Goal: Find contact information: Find contact information

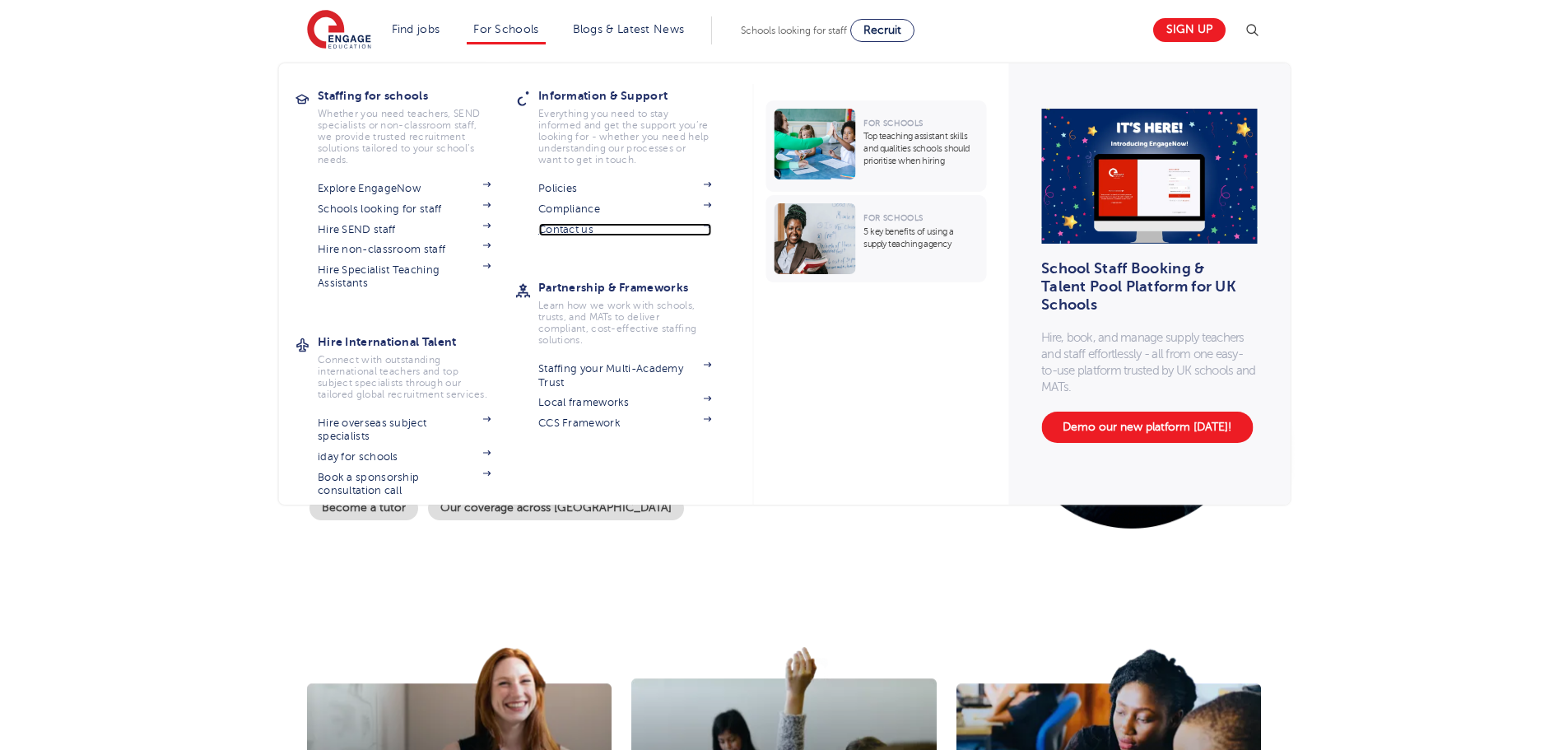
click at [587, 229] on link "Contact us" at bounding box center [624, 230] width 172 height 13
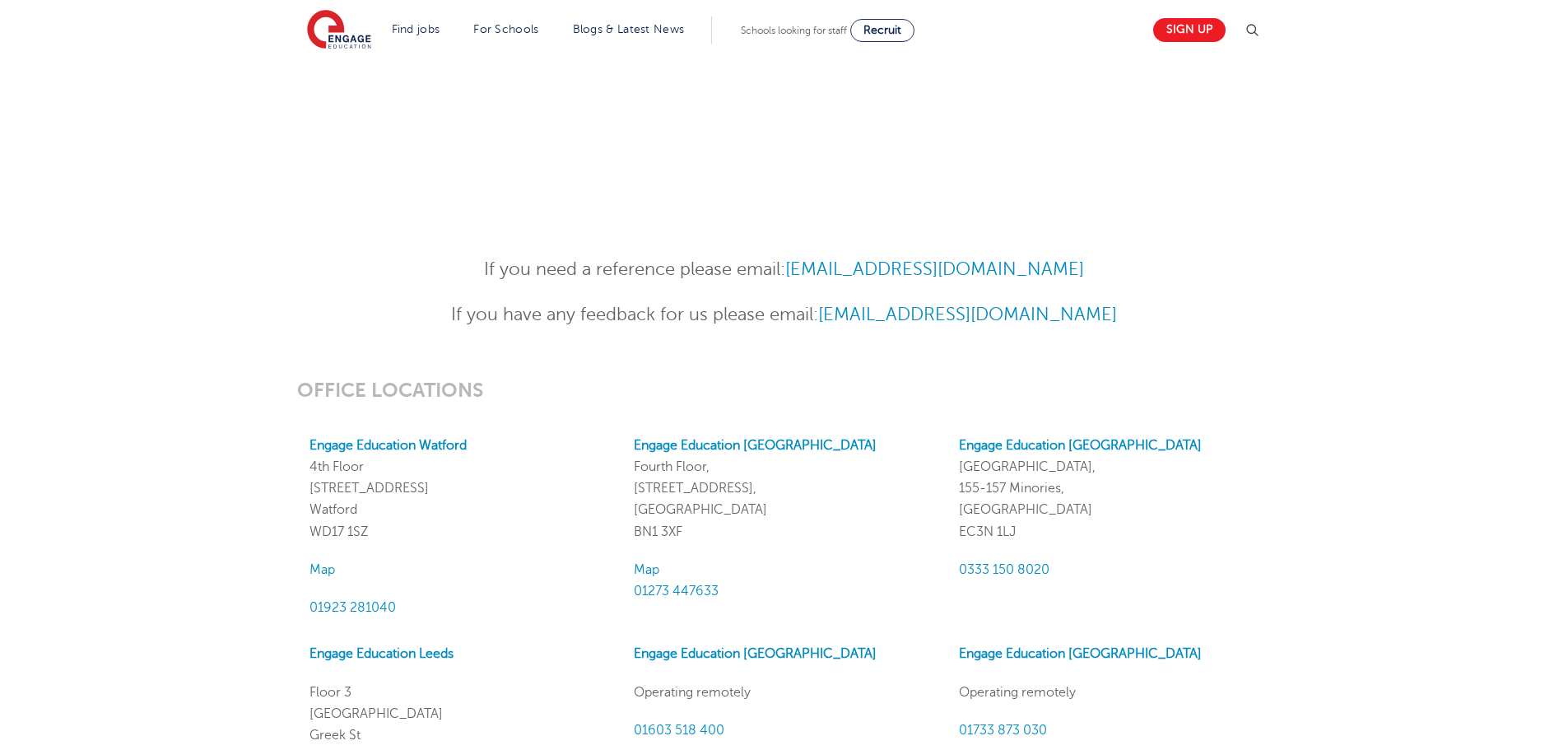
scroll to position [1153, 0]
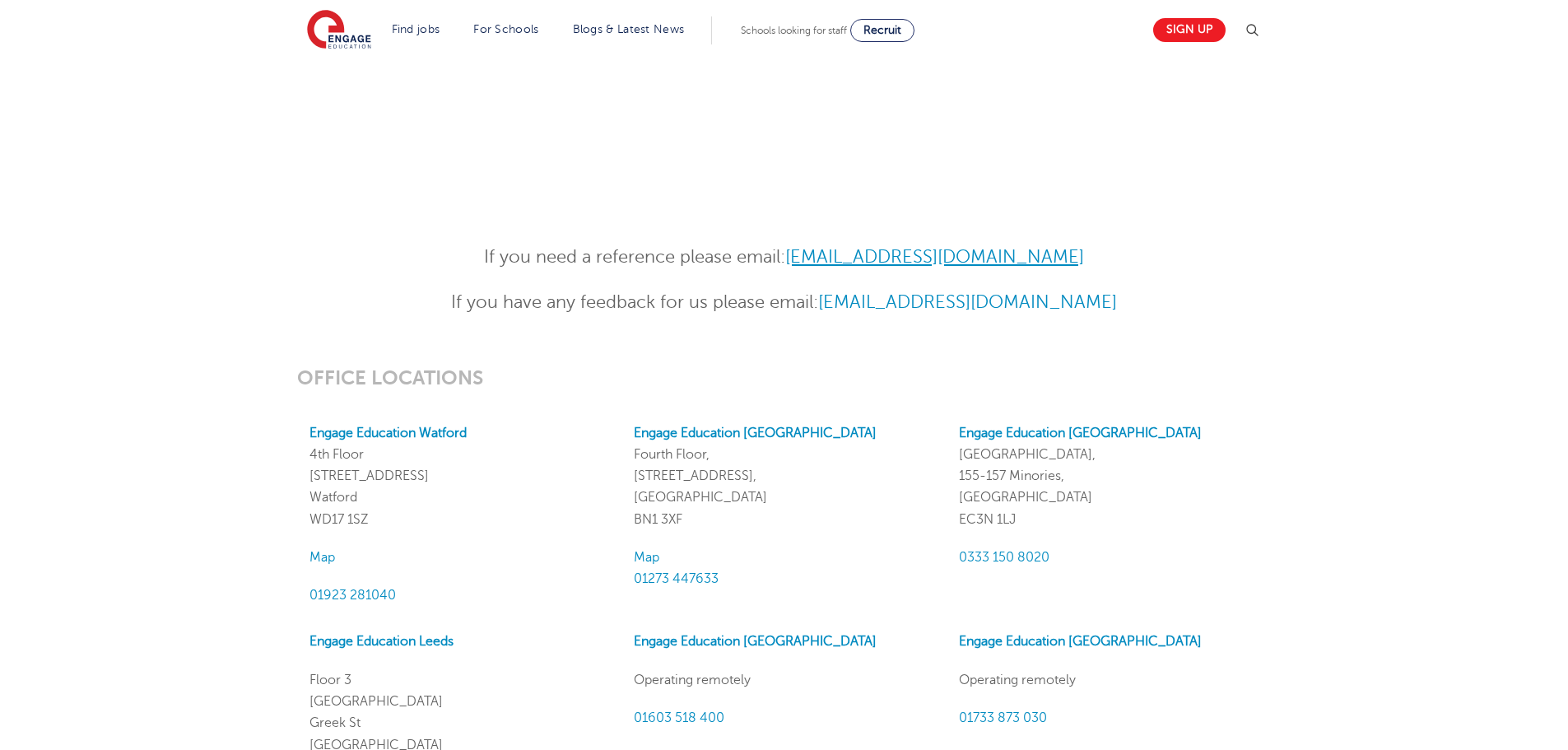
drag, startPoint x: 1089, startPoint y: 259, endPoint x: 800, endPoint y: 246, distance: 289.3
click at [800, 246] on p "If you need a reference please email: References@engagepartners.co.uk" at bounding box center [784, 257] width 808 height 29
copy link "References@engagepartners.co.uk"
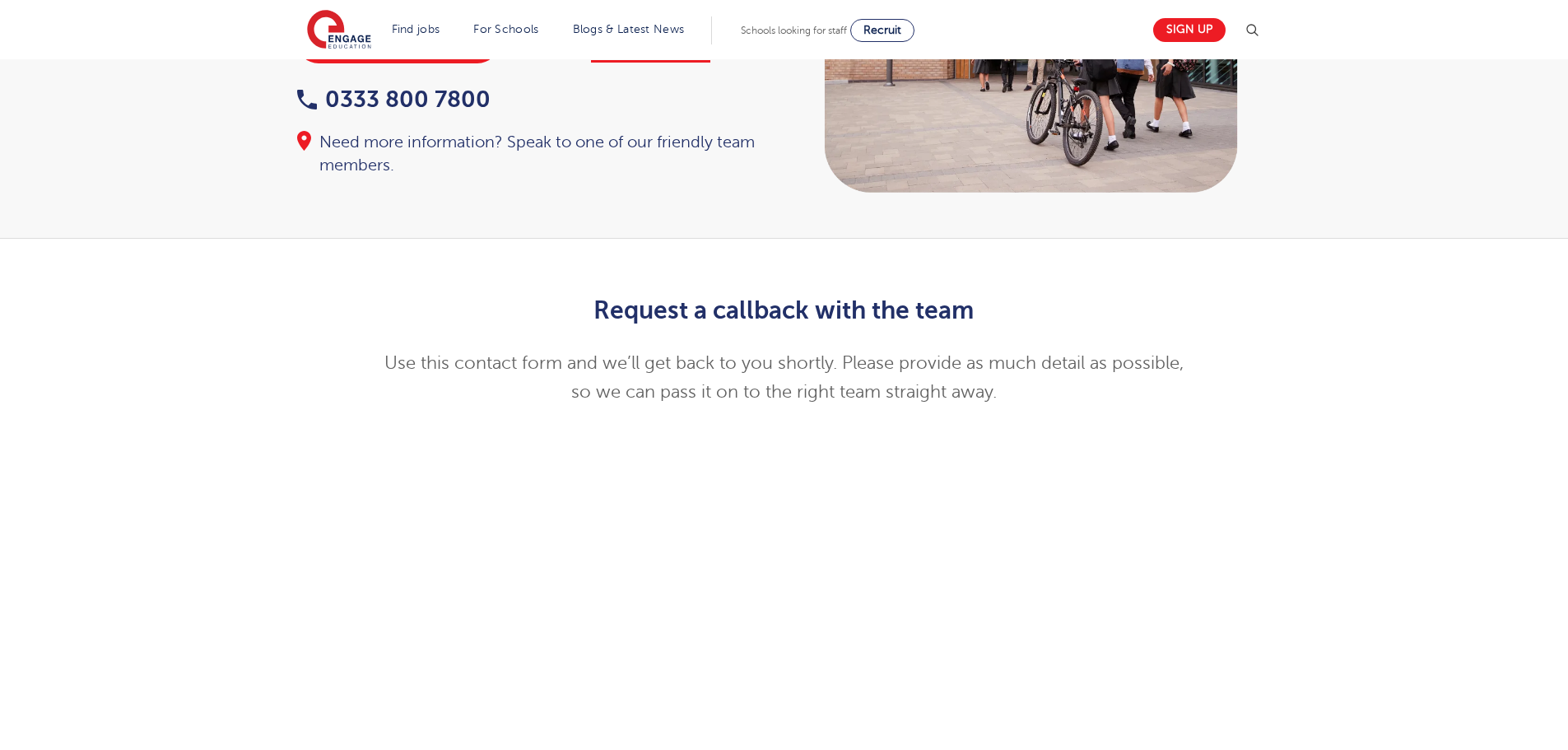
scroll to position [0, 0]
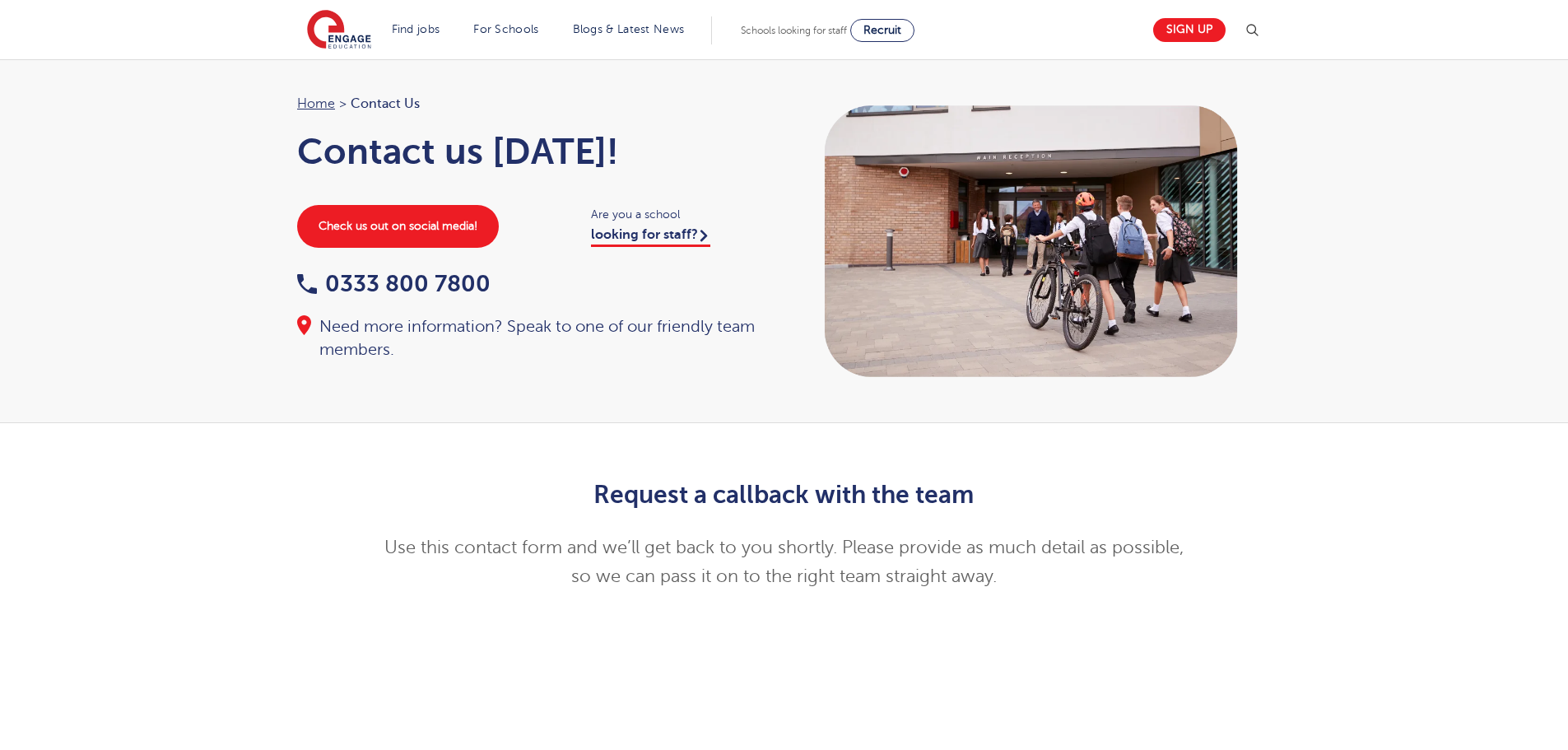
click at [1356, 457] on div "Request a callback with the team Use this contact form and we’ll get back to yo…" at bounding box center [784, 515] width 1568 height 184
